Goal: Information Seeking & Learning: Learn about a topic

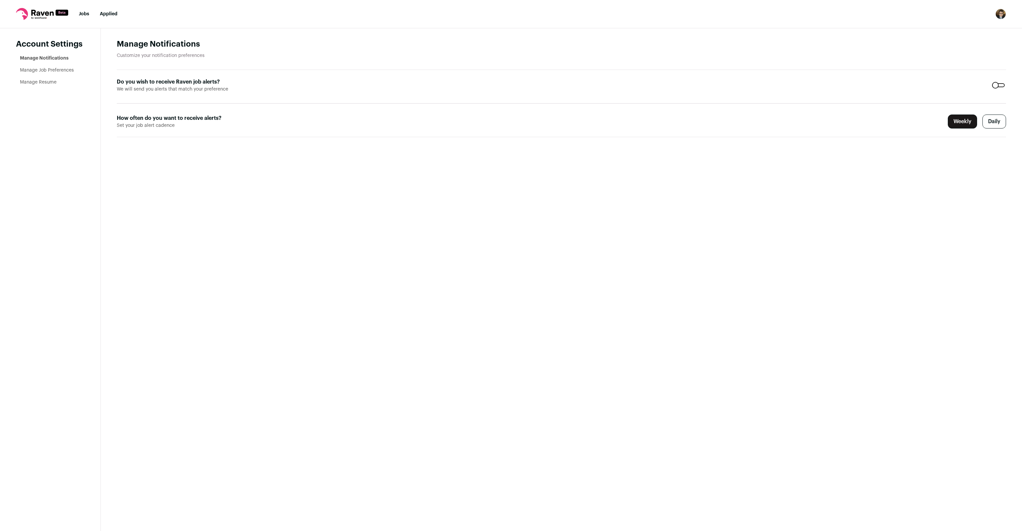
click at [82, 19] on nav "Jobs Applied Settings Notifications Preferences Resume FAQs Logout" at bounding box center [511, 14] width 1022 height 28
click at [84, 22] on nav "Jobs Applied Settings Notifications Preferences Resume FAQs Logout" at bounding box center [511, 14] width 1022 height 28
click at [82, 15] on link "Jobs" at bounding box center [84, 14] width 10 height 5
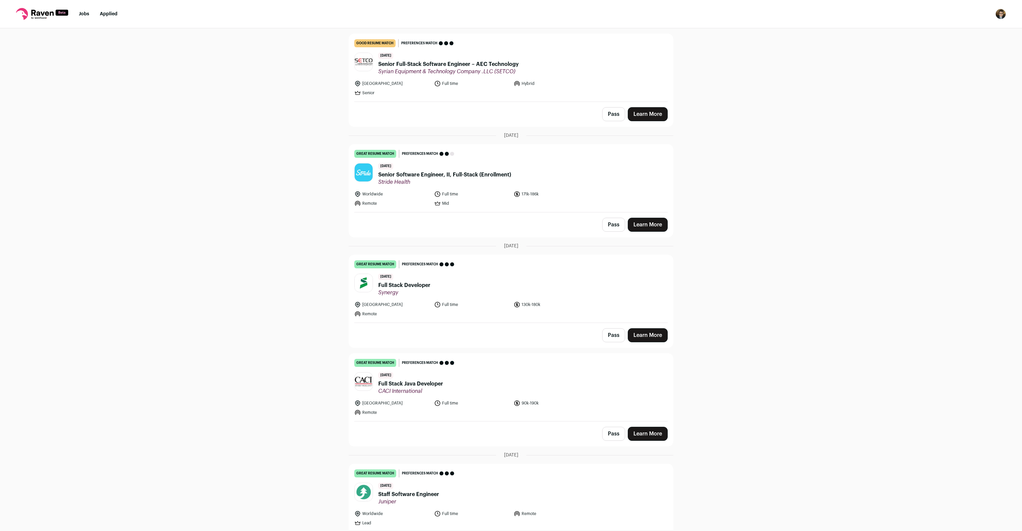
scroll to position [41, 0]
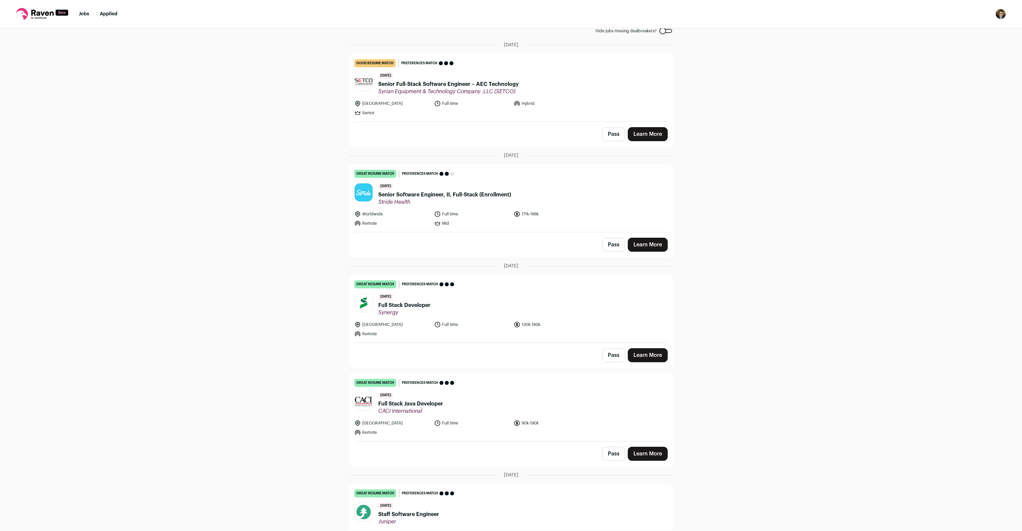
click at [430, 203] on span "Stride Health" at bounding box center [444, 202] width 133 height 7
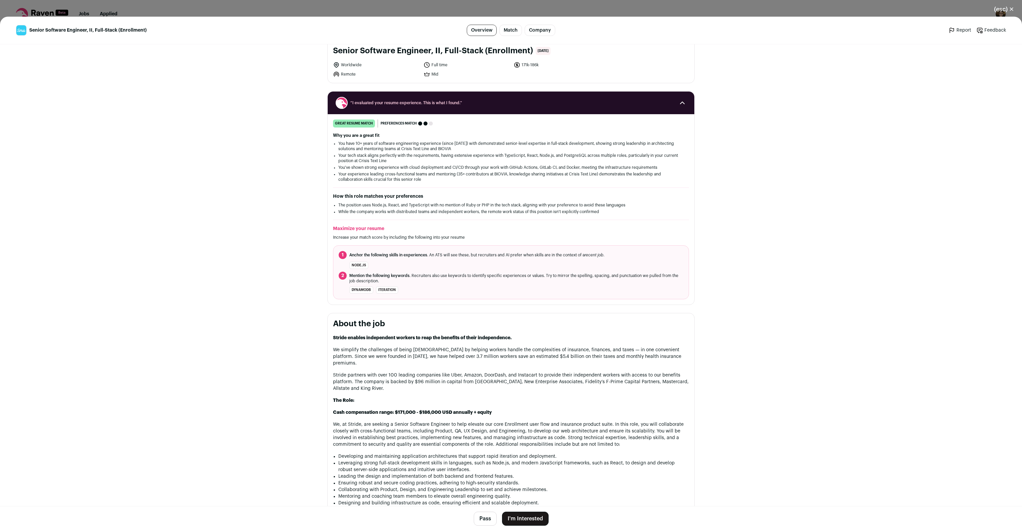
scroll to position [0, 0]
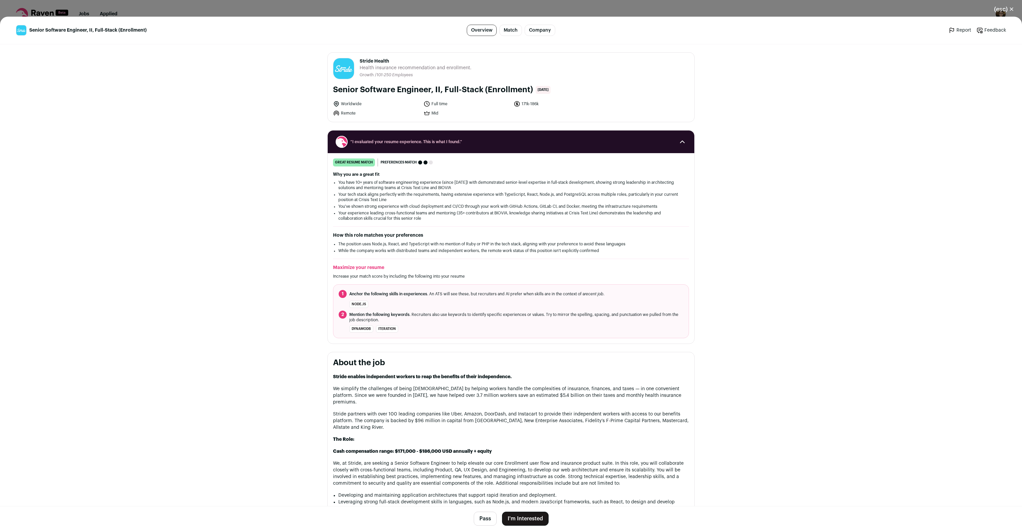
click at [388, 10] on div "(esc) ✕ Senior Software Engineer, II, Full-Stack (Enrollment) Overview Match Co…" at bounding box center [511, 265] width 1022 height 531
